Goal: Transaction & Acquisition: Purchase product/service

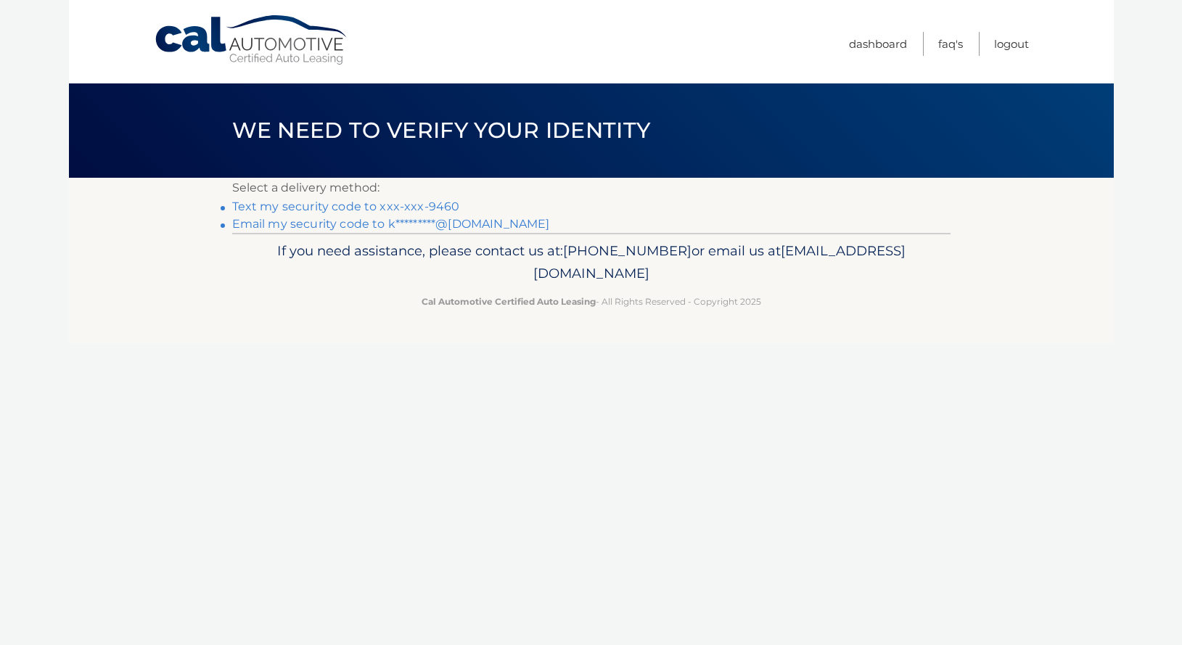
click at [441, 199] on li "Text my security code to xxx-xxx-9460" at bounding box center [591, 206] width 718 height 17
click at [441, 205] on link "Text my security code to xxx-xxx-9460" at bounding box center [346, 206] width 228 height 14
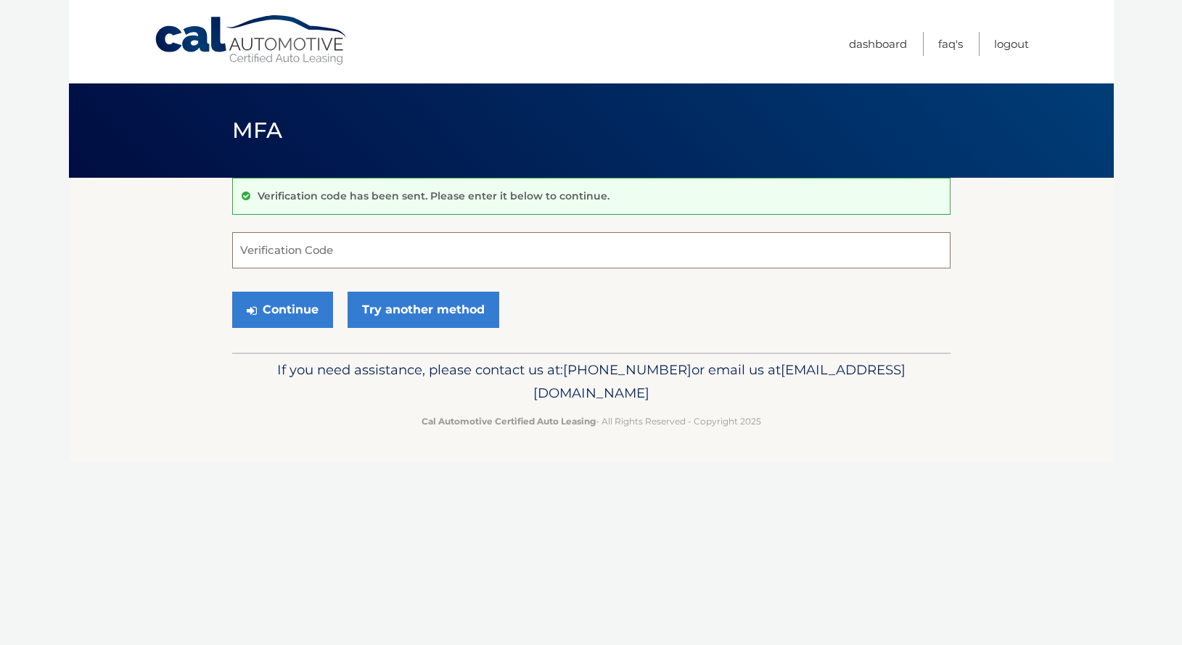
click at [435, 239] on input "Verification Code" at bounding box center [591, 250] width 718 height 36
click at [442, 251] on input "Verification Code" at bounding box center [591, 250] width 718 height 36
type input "522237"
click at [232, 292] on button "Continue" at bounding box center [282, 310] width 101 height 36
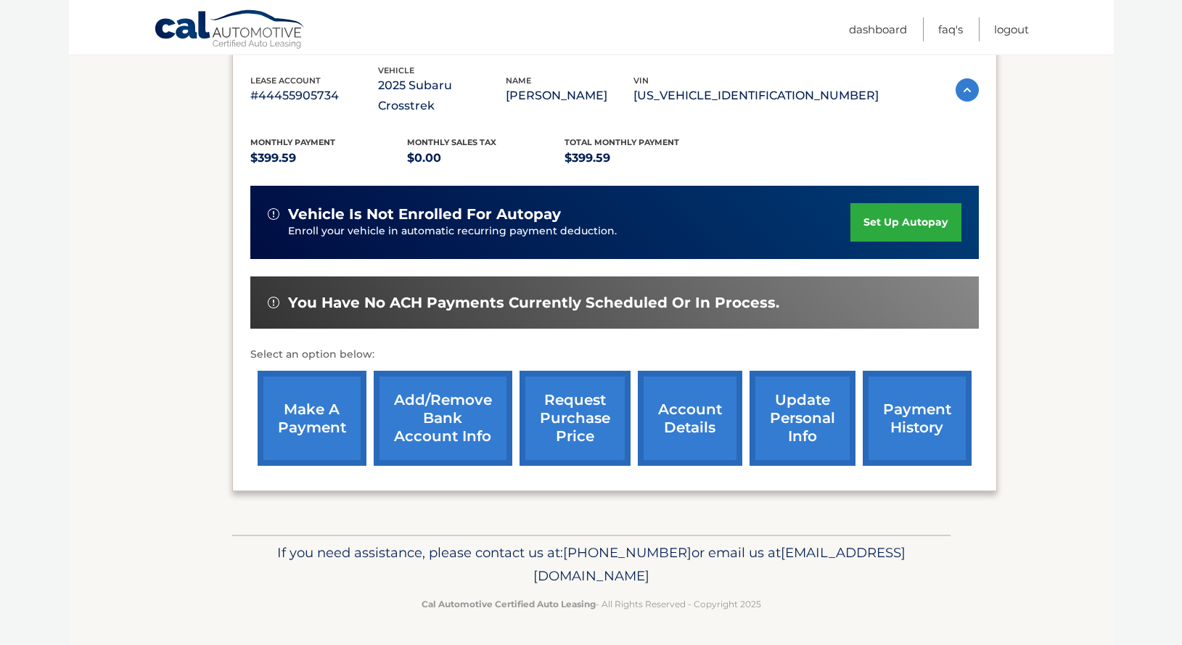
scroll to position [270, 0]
click at [311, 416] on link "make a payment" at bounding box center [312, 418] width 109 height 95
click at [139, 411] on section "my vehicles Add a new lease lease account #44455905734 vehicle 2025 Subaru Cros…" at bounding box center [591, 228] width 1045 height 611
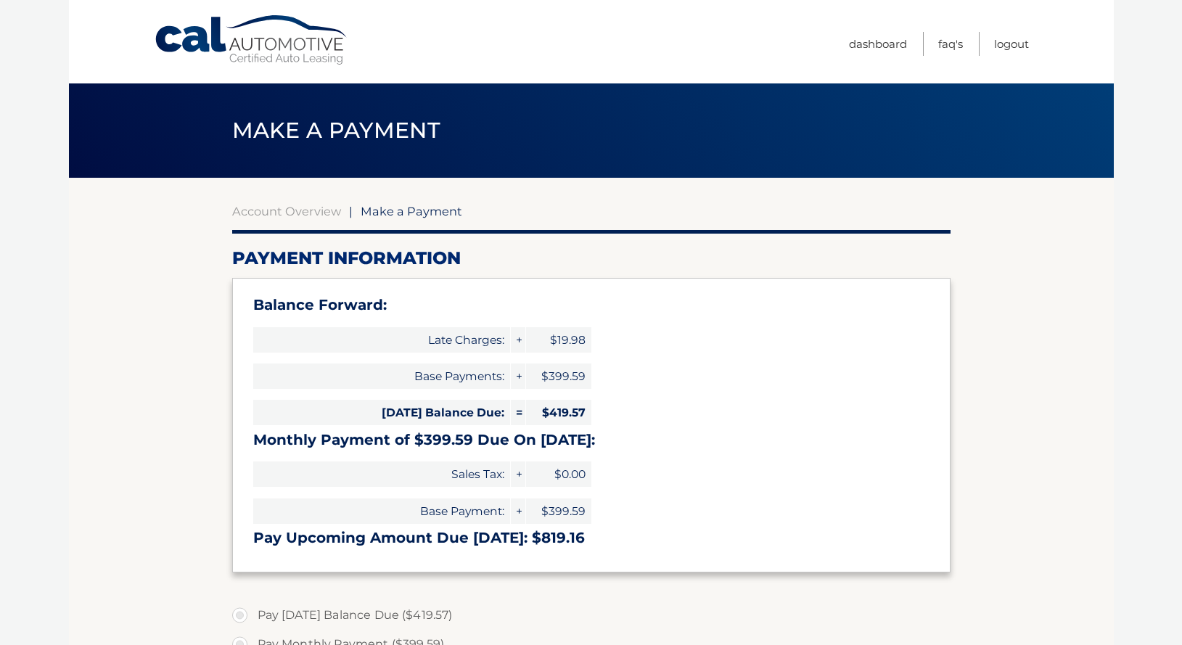
select select "ZTBlNjY3N2MtZmMyYy00MDM1LWJjYWItYzdhM2IyNGI3Y2I0"
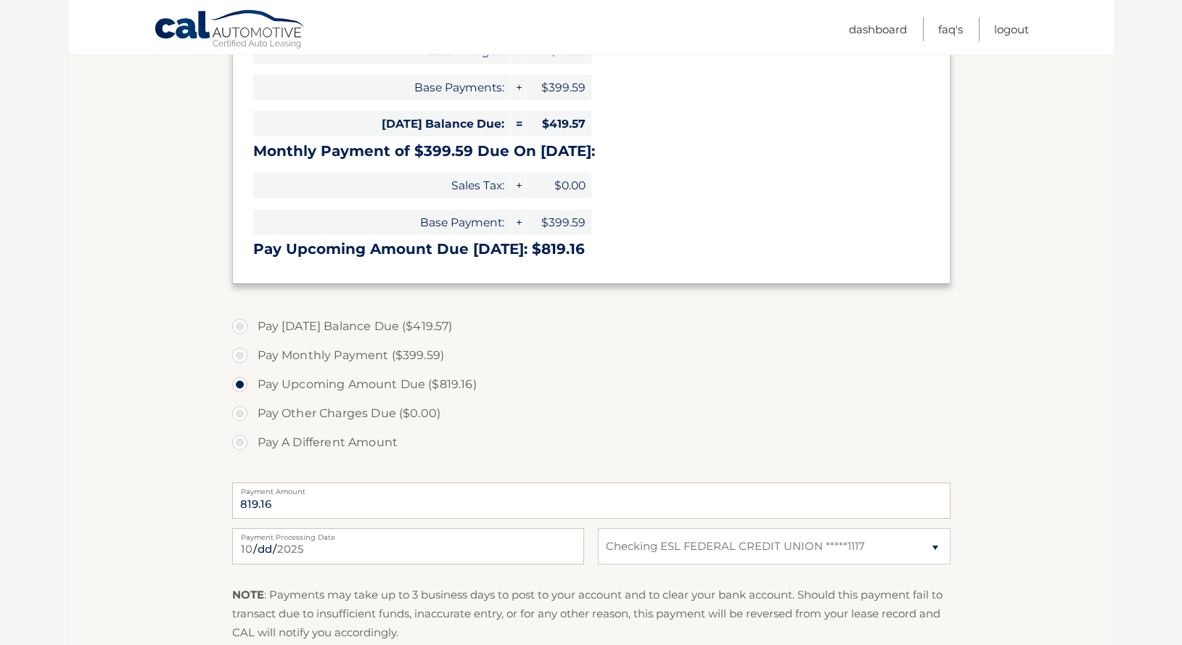
scroll to position [296, 0]
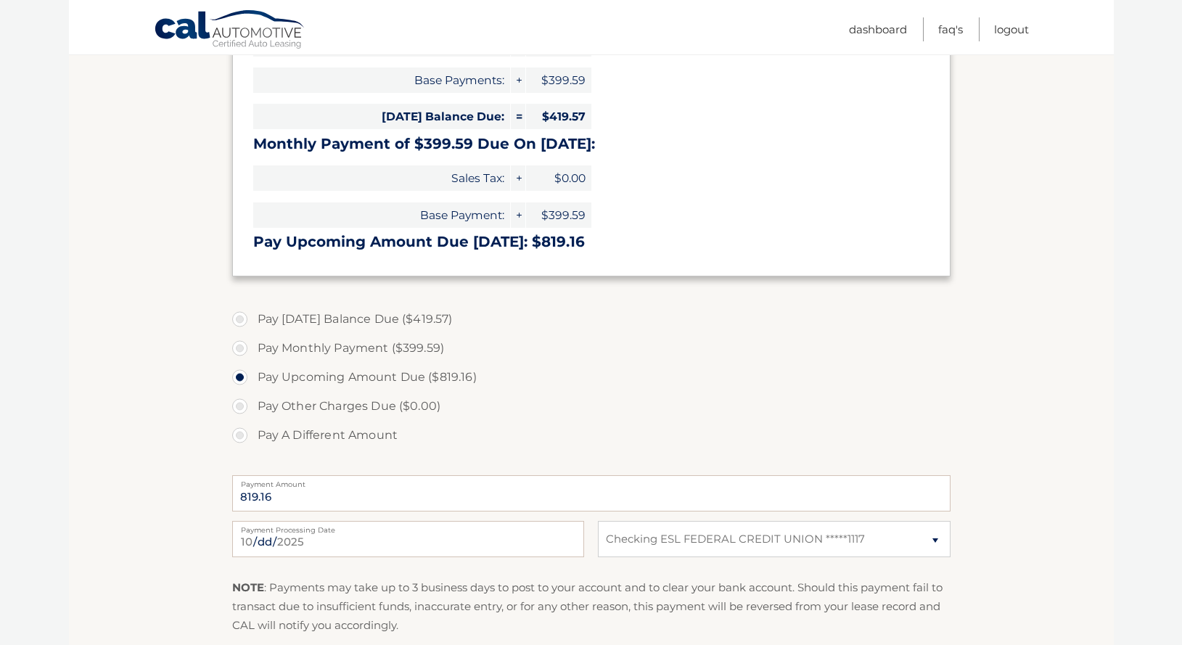
click at [422, 353] on label "Pay Monthly Payment ($399.59)" at bounding box center [591, 348] width 718 height 29
click at [252, 353] on input "Pay Monthly Payment ($399.59)" at bounding box center [245, 345] width 15 height 23
radio input "true"
type input "399.59"
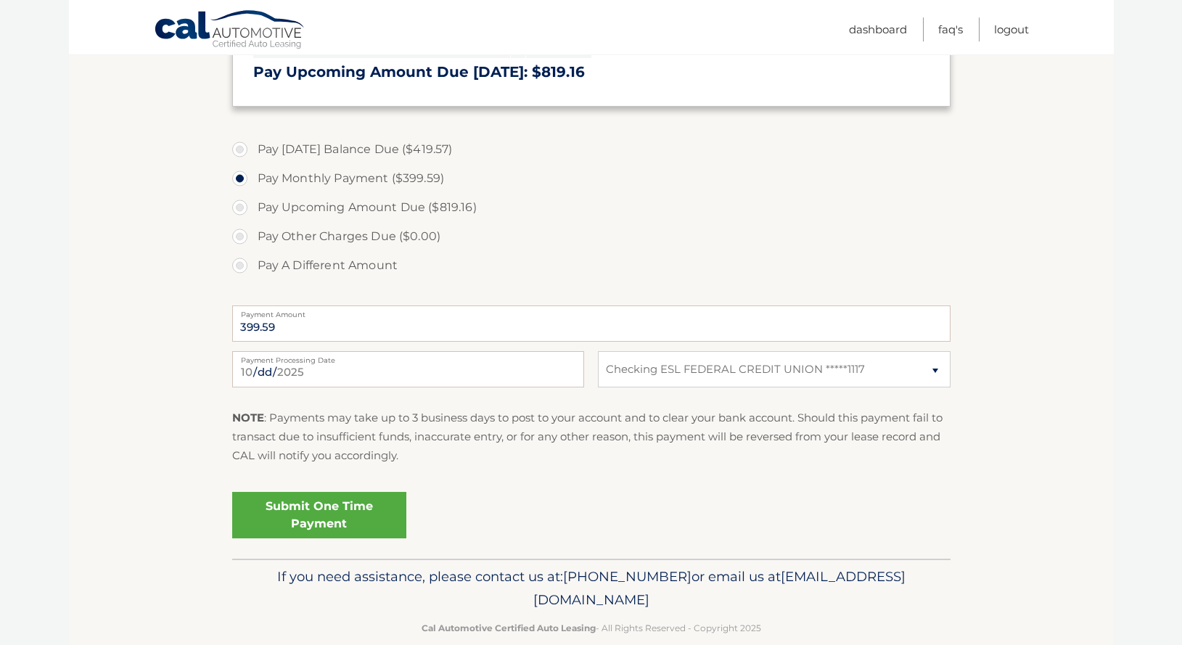
scroll to position [490, 0]
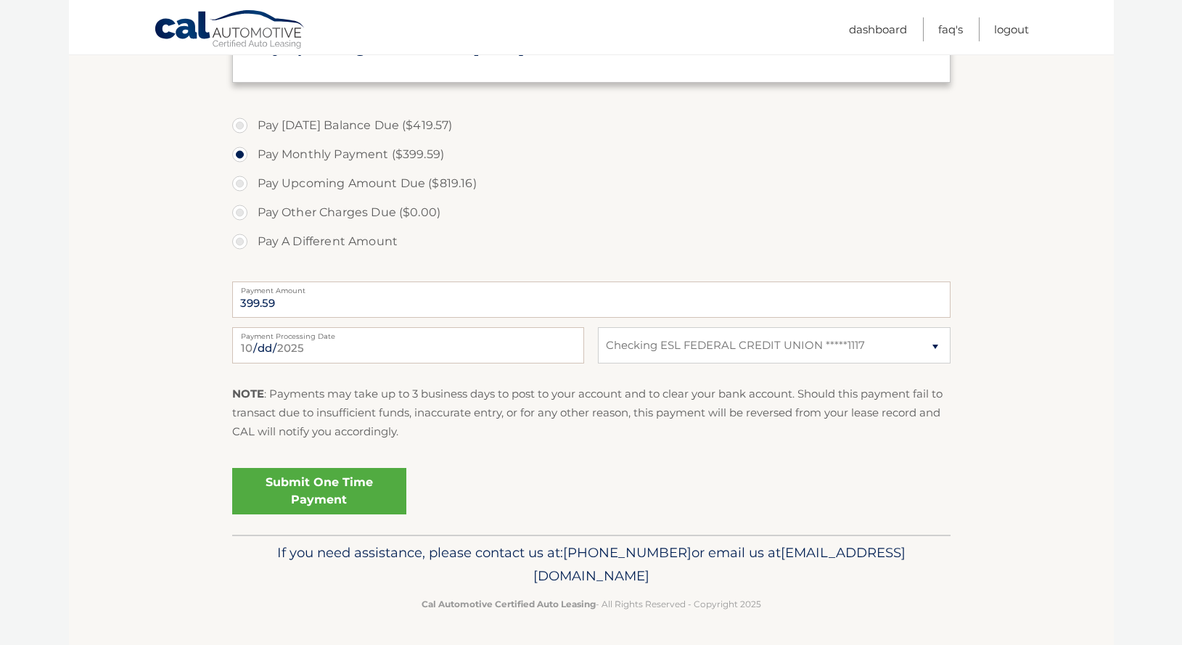
click at [366, 503] on link "Submit One Time Payment" at bounding box center [319, 491] width 174 height 46
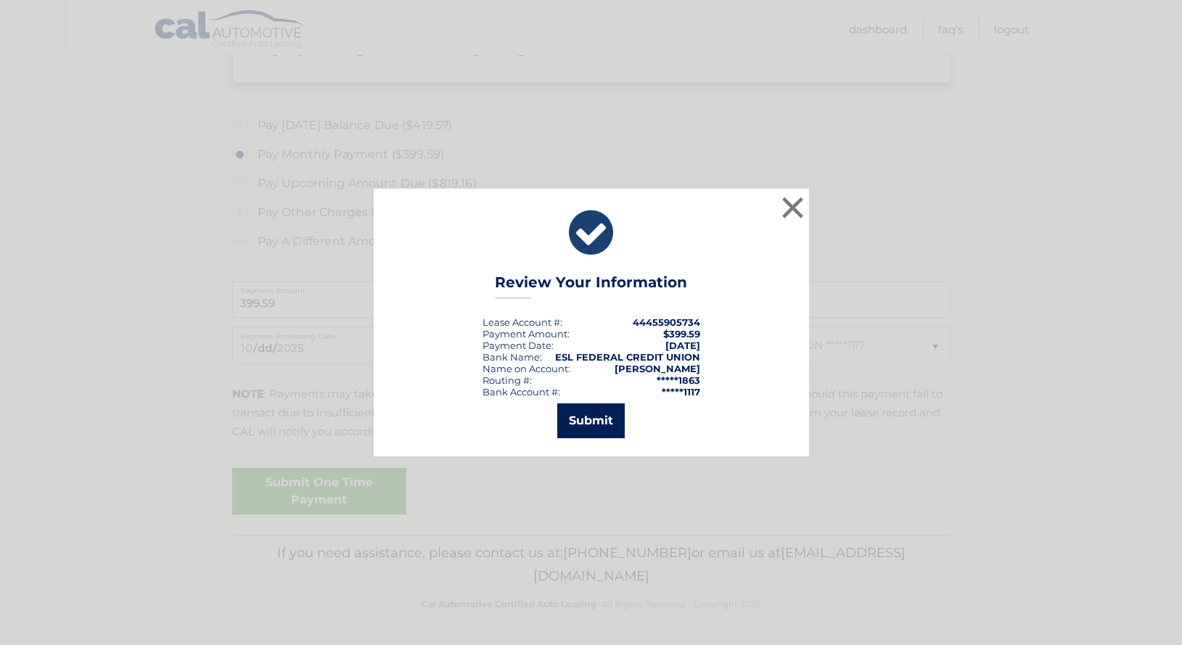
click at [591, 432] on button "Submit" at bounding box center [590, 420] width 67 height 35
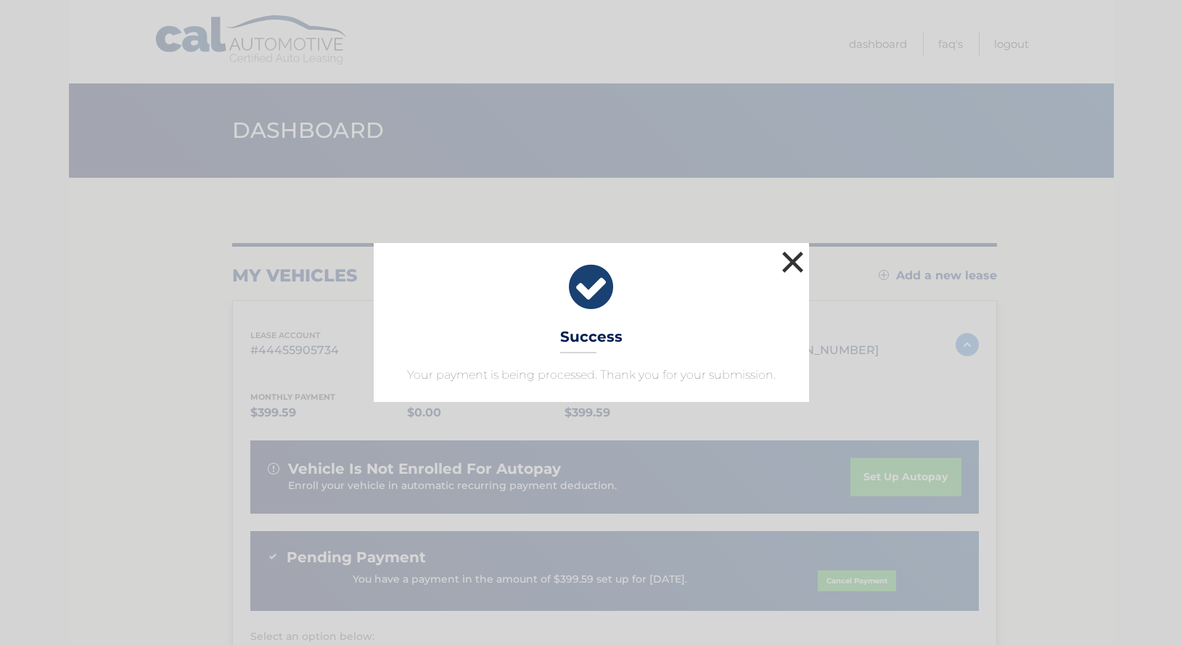
click at [795, 271] on button "×" at bounding box center [792, 261] width 29 height 29
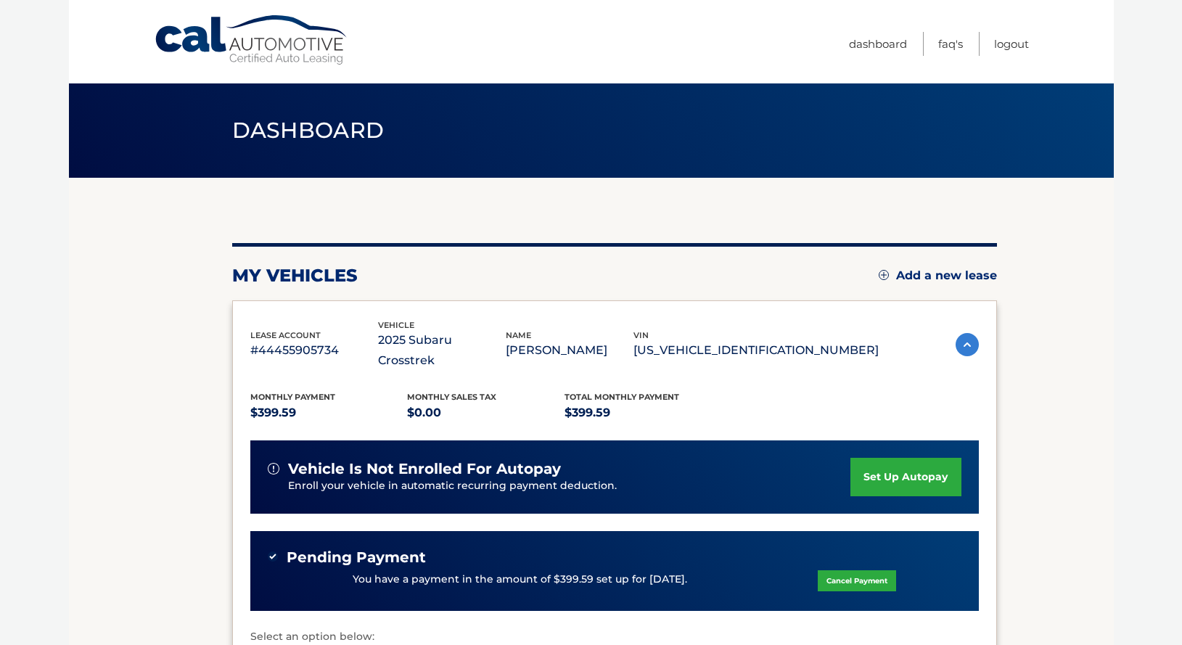
click at [717, 281] on div "my vehicles Add a new lease" at bounding box center [614, 276] width 765 height 22
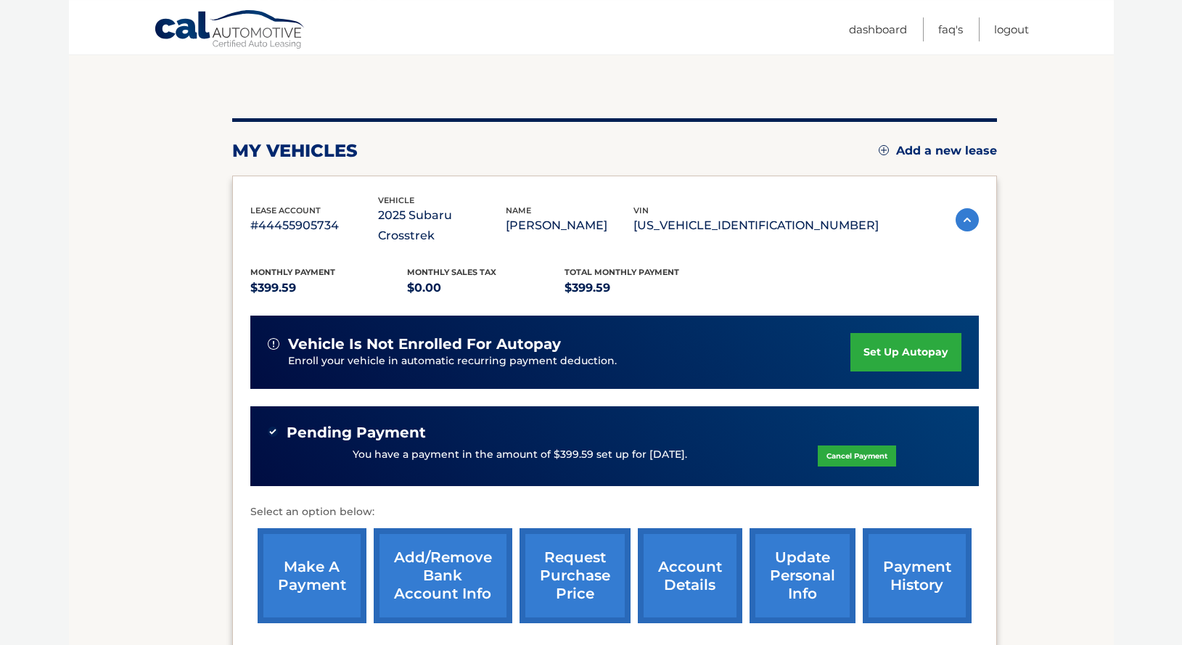
scroll to position [296, 0]
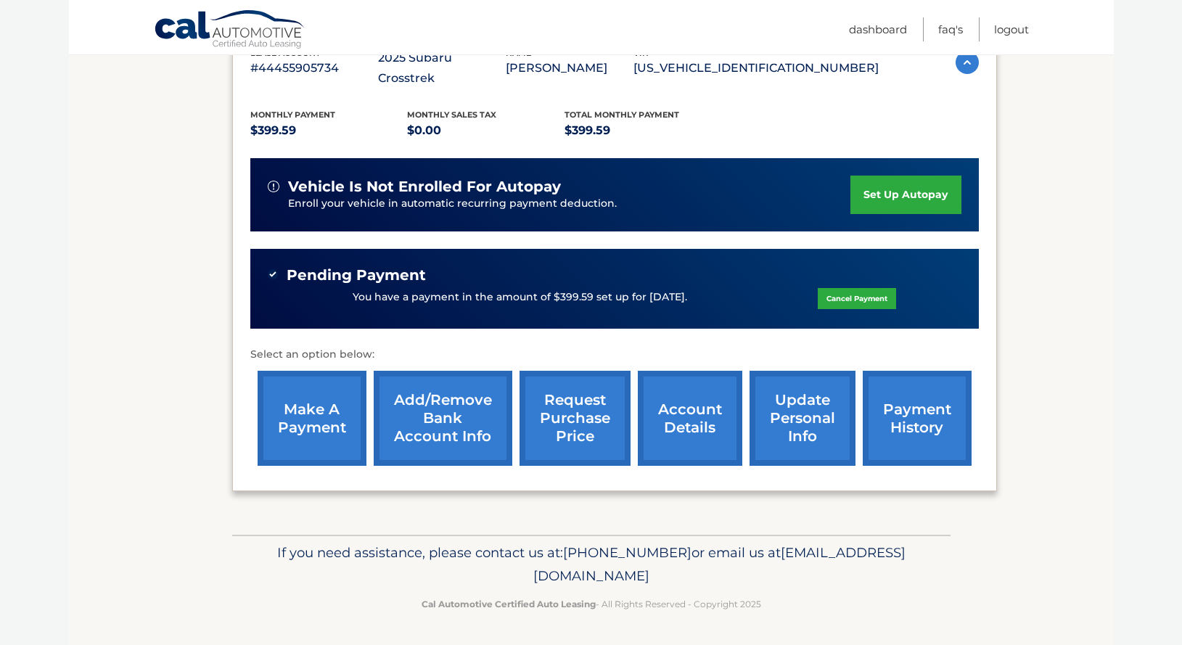
click at [313, 426] on link "make a payment" at bounding box center [312, 418] width 109 height 95
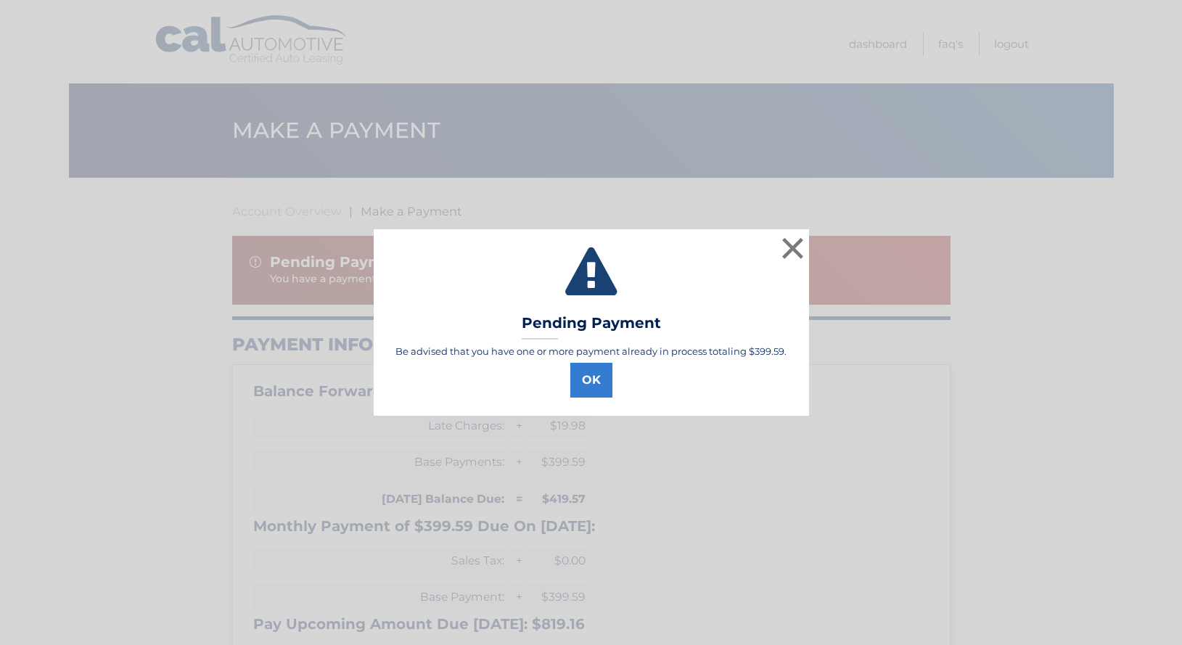
select select "ZTBlNjY3N2MtZmMyYy00MDM1LWJjYWItYzdhM2IyNGI3Y2I0"
click at [605, 385] on button "OK" at bounding box center [591, 380] width 42 height 35
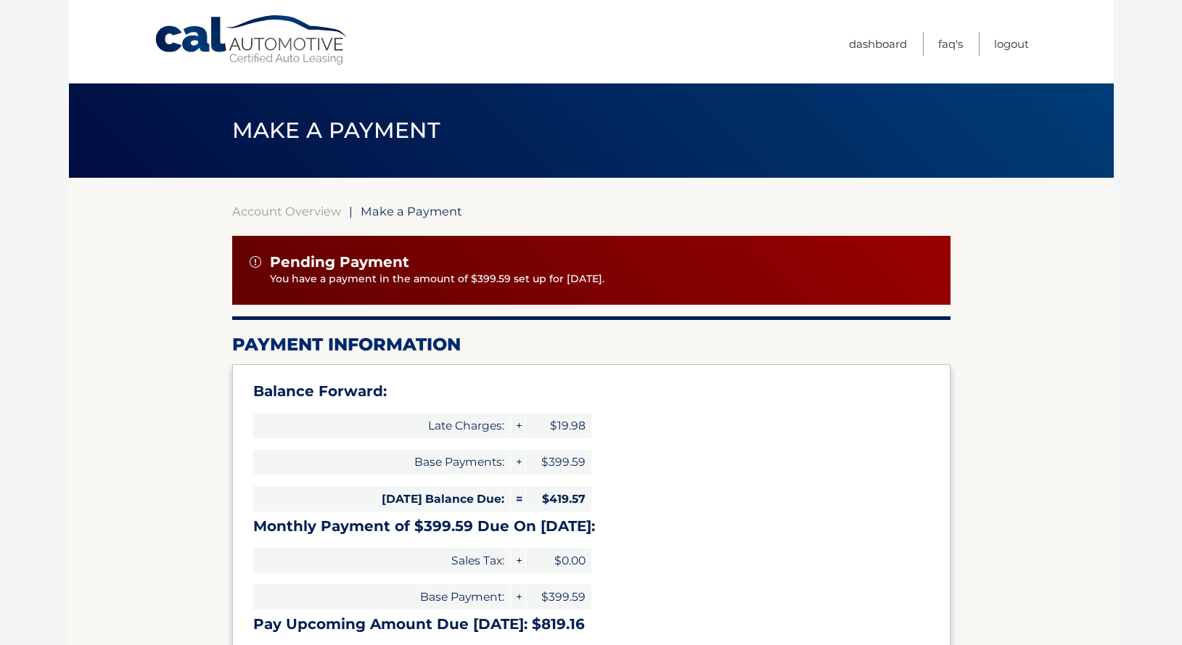
click at [992, 46] on li "Logout" at bounding box center [1004, 44] width 50 height 24
click at [1010, 44] on link "Logout" at bounding box center [1011, 44] width 35 height 24
